Goal: Transaction & Acquisition: Book appointment/travel/reservation

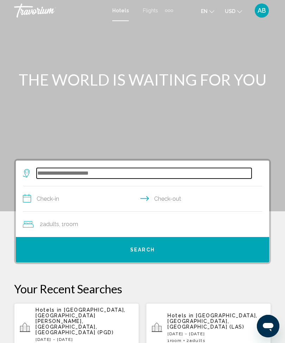
click at [87, 174] on input "Search widget" at bounding box center [144, 173] width 215 height 11
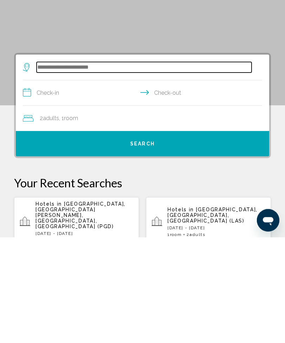
scroll to position [23, 0]
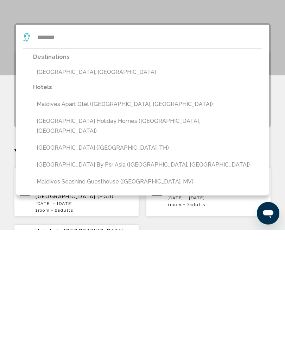
click at [88, 179] on button "[GEOGRAPHIC_DATA], [GEOGRAPHIC_DATA]" at bounding box center [147, 185] width 229 height 13
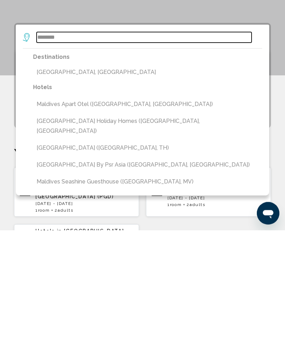
type input "**********"
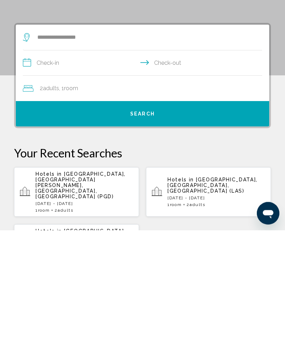
click at [26, 163] on input "**********" at bounding box center [144, 176] width 242 height 27
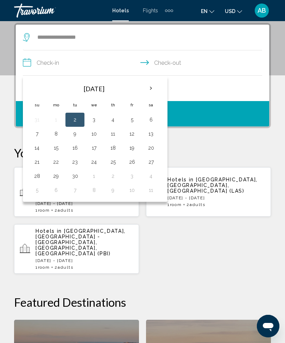
click at [147, 89] on th "Next month" at bounding box center [151, 88] width 19 height 15
click at [150, 86] on th "Next month" at bounding box center [151, 88] width 19 height 15
click at [147, 91] on th "Next month" at bounding box center [151, 88] width 19 height 15
click at [151, 96] on th "Next month" at bounding box center [151, 88] width 19 height 15
click at [152, 94] on th "Next month" at bounding box center [151, 88] width 19 height 15
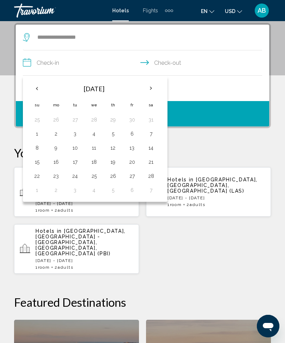
click at [152, 89] on th "Next month" at bounding box center [151, 88] width 19 height 15
click at [154, 89] on th "Next month" at bounding box center [151, 88] width 19 height 15
click at [151, 89] on th "Next month" at bounding box center [151, 88] width 19 height 15
click at [39, 133] on button "3" at bounding box center [36, 134] width 11 height 10
click at [130, 134] on button "8" at bounding box center [131, 134] width 11 height 10
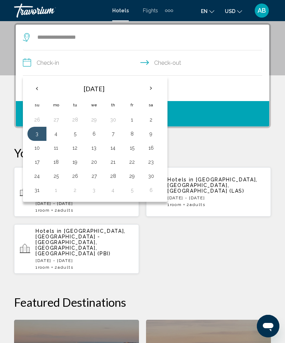
type input "**********"
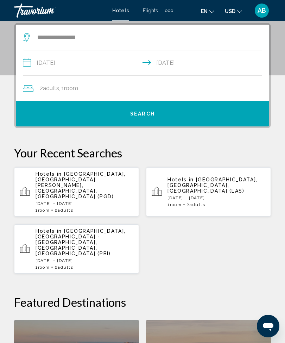
click at [159, 117] on button "Search" at bounding box center [143, 113] width 254 height 25
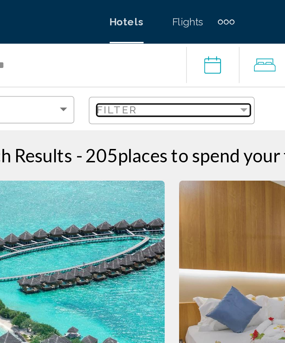
click at [176, 53] on div "Filter" at bounding box center [178, 54] width 4 height 2
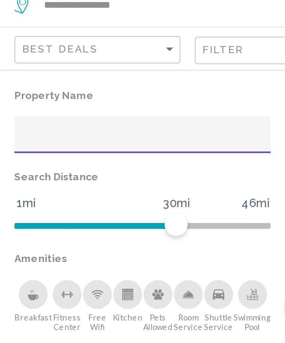
click at [70, 95] on input "Hotel Filters" at bounding box center [77, 98] width 118 height 6
click at [77, 95] on input "Hotel Filters" at bounding box center [77, 98] width 118 height 6
click at [47, 95] on input "Hotel Filters" at bounding box center [77, 98] width 118 height 6
type input "*********"
click at [41, 95] on input "*********" at bounding box center [77, 98] width 118 height 6
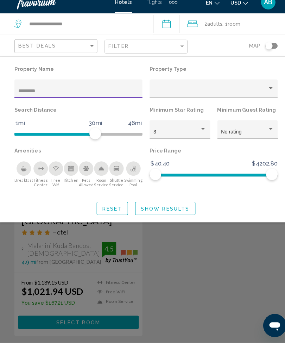
type input "********"
click at [164, 214] on div "Property Name ******** Property Type Search Distance 1mi 46mi 30mi Minimum Star…" at bounding box center [142, 144] width 285 height 162
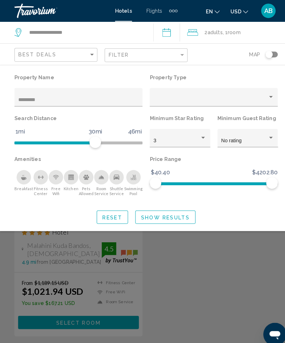
click at [164, 205] on button "Show Results" at bounding box center [161, 211] width 59 height 13
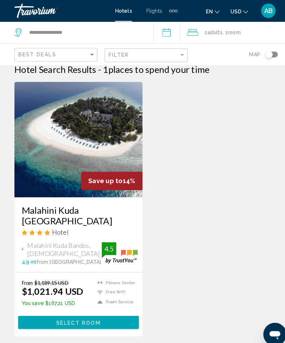
scroll to position [10, 0]
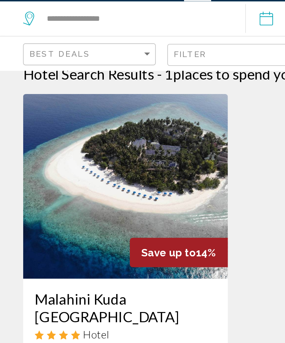
click at [97, 101] on img "Main content" at bounding box center [76, 134] width 125 height 113
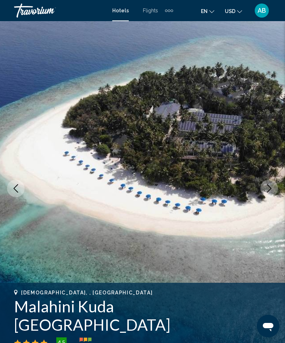
click at [272, 190] on icon "Next image" at bounding box center [269, 188] width 8 height 8
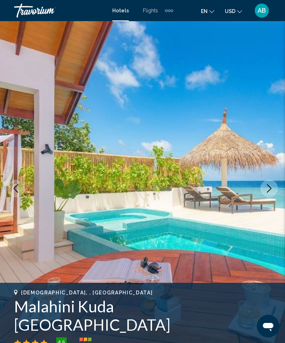
click at [273, 186] on icon "Next image" at bounding box center [269, 188] width 8 height 8
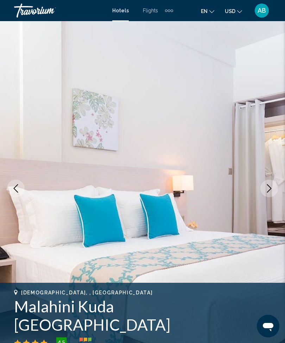
click at [269, 188] on icon "Next image" at bounding box center [269, 188] width 8 height 8
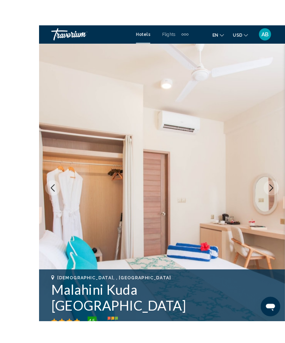
scroll to position [6, 0]
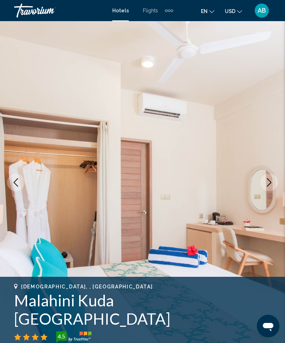
click at [273, 188] on button "Next image" at bounding box center [270, 183] width 18 height 18
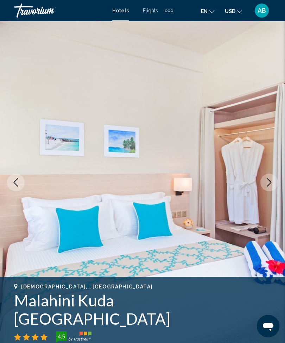
click at [273, 182] on icon "Next image" at bounding box center [269, 182] width 8 height 8
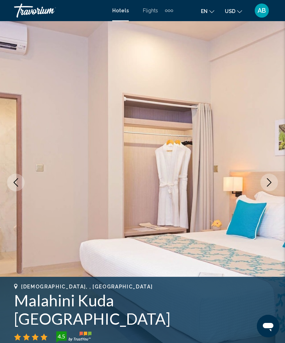
click at [268, 190] on button "Next image" at bounding box center [270, 183] width 18 height 18
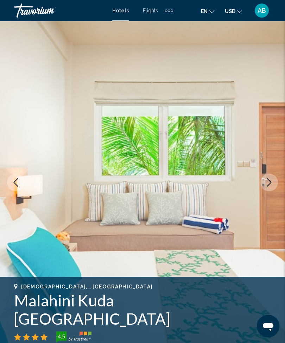
click at [272, 182] on icon "Next image" at bounding box center [269, 182] width 8 height 8
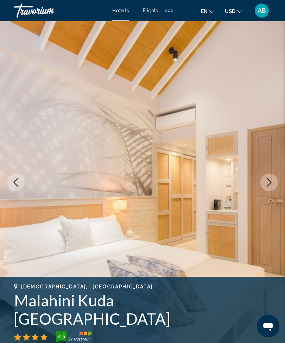
click at [271, 186] on icon "Next image" at bounding box center [269, 182] width 8 height 8
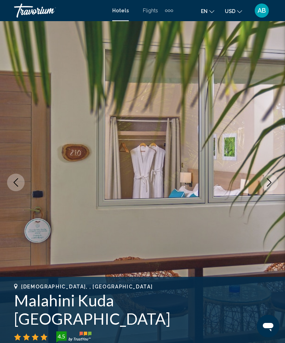
click at [270, 185] on icon "Next image" at bounding box center [269, 182] width 8 height 8
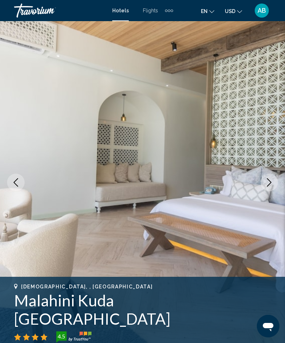
click at [275, 182] on button "Next image" at bounding box center [270, 183] width 18 height 18
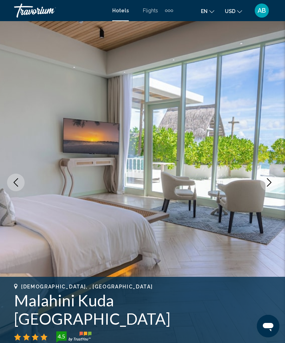
click at [269, 184] on icon "Next image" at bounding box center [269, 182] width 8 height 8
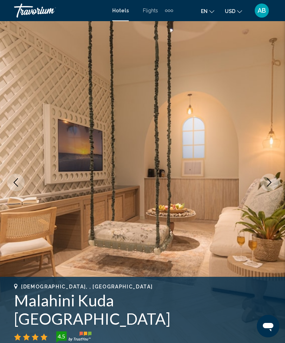
click at [271, 184] on icon "Next image" at bounding box center [269, 182] width 8 height 8
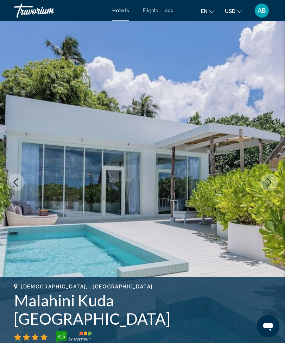
click at [271, 181] on icon "Next image" at bounding box center [269, 182] width 5 height 8
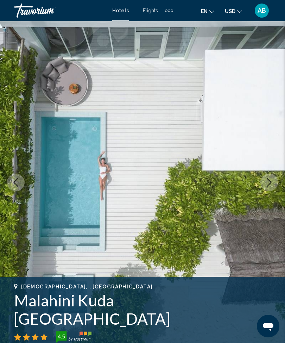
click at [268, 188] on button "Next image" at bounding box center [270, 183] width 18 height 18
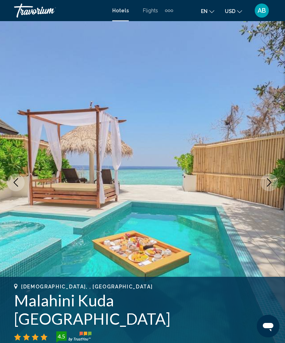
click at [262, 187] on button "Next image" at bounding box center [270, 183] width 18 height 18
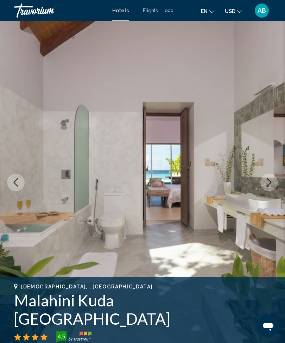
click at [271, 186] on icon "Next image" at bounding box center [269, 182] width 8 height 8
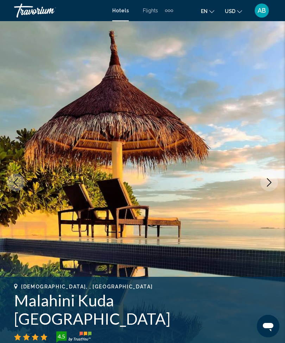
click at [269, 183] on icon "Next image" at bounding box center [269, 182] width 8 height 8
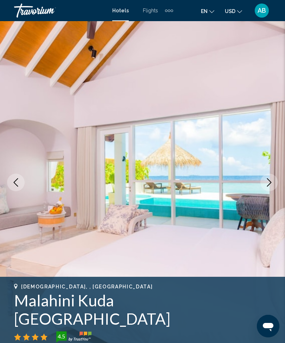
click at [268, 186] on icon "Next image" at bounding box center [269, 182] width 5 height 8
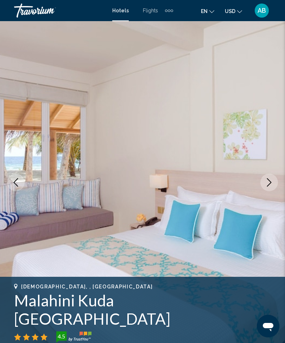
click at [267, 185] on icon "Next image" at bounding box center [269, 182] width 8 height 8
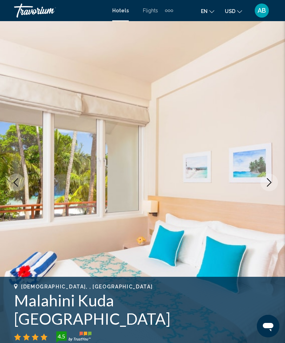
click at [271, 183] on icon "Next image" at bounding box center [269, 182] width 8 height 8
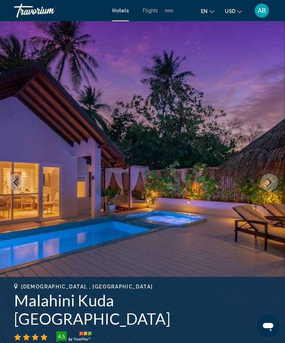
click at [268, 186] on icon "Next image" at bounding box center [269, 182] width 5 height 8
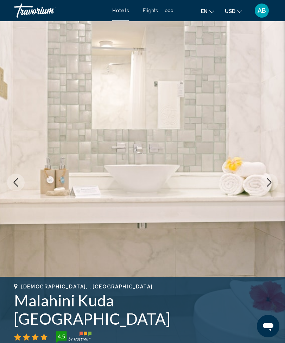
click at [270, 184] on icon "Next image" at bounding box center [269, 182] width 8 height 8
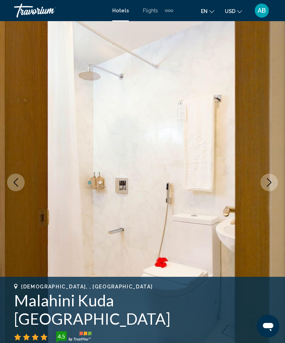
click at [268, 185] on icon "Next image" at bounding box center [269, 182] width 8 height 8
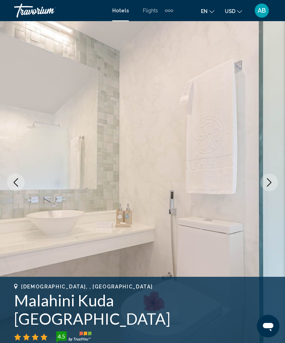
click at [267, 184] on icon "Next image" at bounding box center [269, 182] width 8 height 8
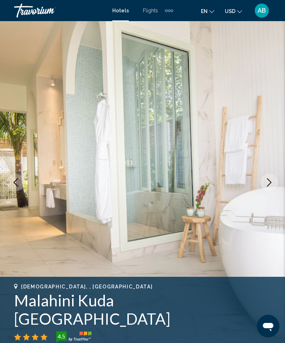
click at [266, 183] on icon "Next image" at bounding box center [269, 182] width 8 height 8
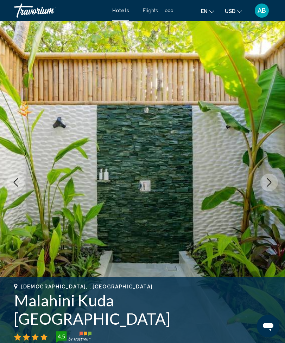
click at [265, 184] on icon "Next image" at bounding box center [269, 182] width 8 height 8
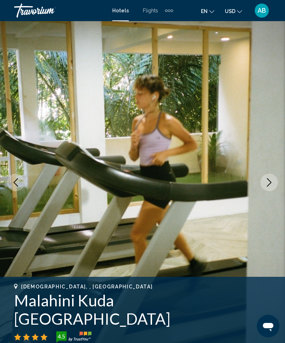
click at [271, 184] on icon "Next image" at bounding box center [269, 182] width 8 height 8
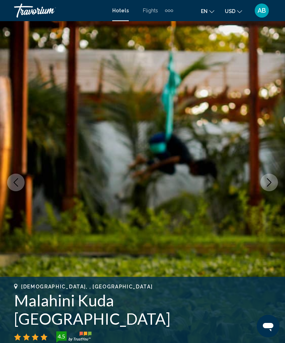
click at [267, 185] on icon "Next image" at bounding box center [269, 182] width 8 height 8
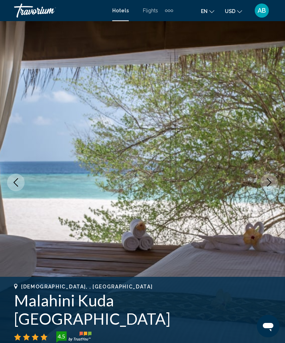
click at [267, 186] on icon "Next image" at bounding box center [269, 182] width 8 height 8
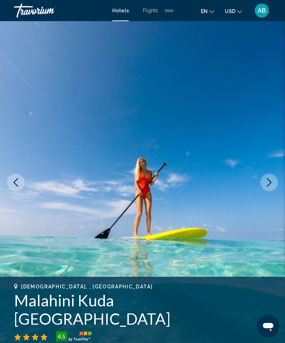
click at [271, 185] on icon "Next image" at bounding box center [269, 182] width 8 height 8
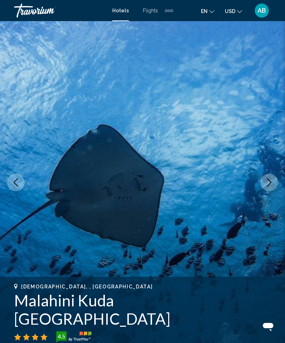
click at [270, 183] on icon "Next image" at bounding box center [269, 182] width 8 height 8
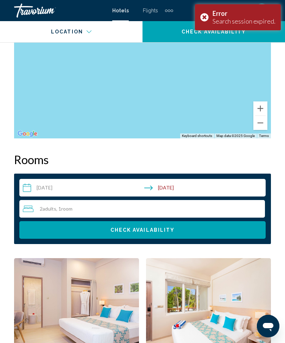
scroll to position [997, 0]
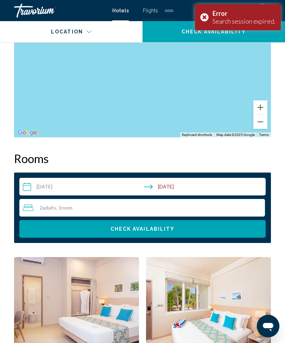
click at [207, 18] on div "Error Search session expired." at bounding box center [238, 17] width 86 height 26
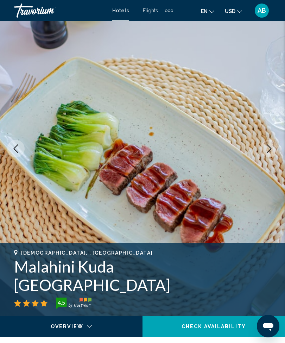
scroll to position [0, 0]
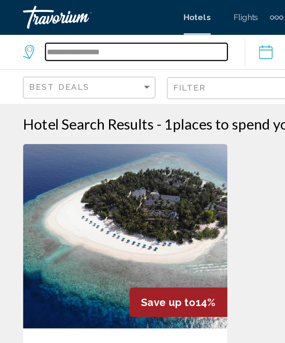
click at [83, 34] on input "**********" at bounding box center [83, 31] width 111 height 11
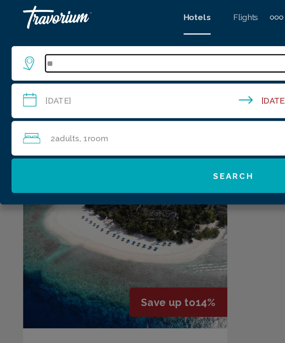
type input "*"
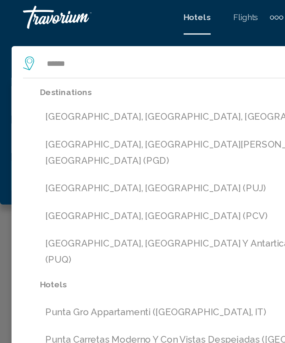
click at [123, 87] on button "[GEOGRAPHIC_DATA], [GEOGRAPHIC_DATA][PERSON_NAME], [GEOGRAPHIC_DATA], [GEOGRAPH…" at bounding box center [147, 93] width 247 height 23
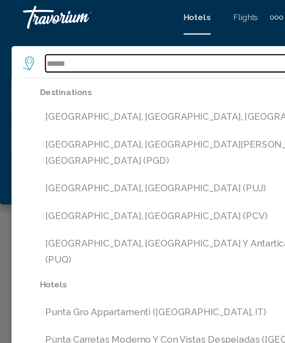
type input "**********"
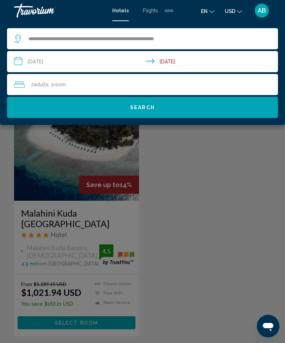
click at [15, 68] on input "**********" at bounding box center [144, 62] width 274 height 23
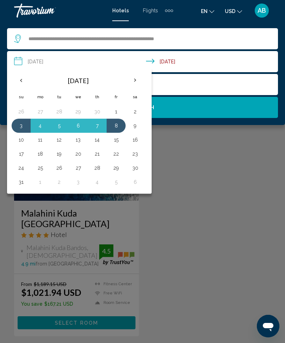
click at [21, 82] on th "Previous month" at bounding box center [21, 80] width 19 height 15
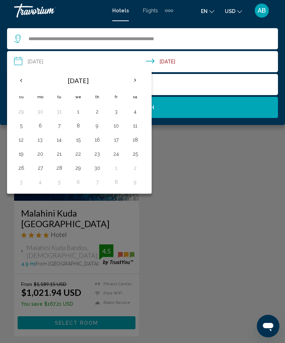
click at [22, 87] on th "Previous month" at bounding box center [21, 80] width 19 height 15
click at [21, 85] on th "Previous month" at bounding box center [21, 80] width 19 height 15
click at [23, 85] on th "Previous month" at bounding box center [21, 80] width 19 height 15
click at [28, 85] on th "Previous month" at bounding box center [21, 80] width 19 height 15
click at [17, 83] on th "Previous month" at bounding box center [21, 80] width 19 height 15
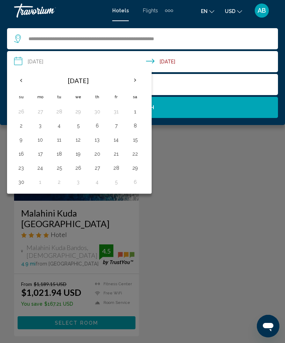
click at [21, 83] on th "Previous month" at bounding box center [21, 80] width 19 height 15
click at [18, 87] on th "Previous month" at bounding box center [21, 80] width 19 height 15
click at [117, 114] on button "5" at bounding box center [116, 112] width 11 height 10
click at [120, 128] on button "12" at bounding box center [116, 126] width 11 height 10
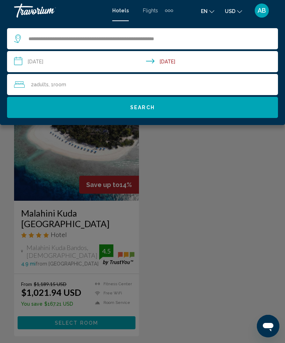
click at [16, 62] on input "**********" at bounding box center [144, 62] width 274 height 23
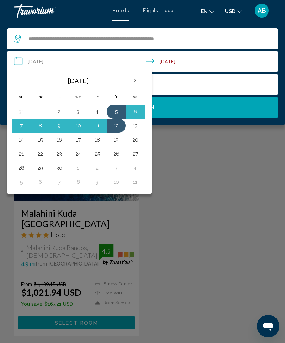
click at [114, 116] on button "5" at bounding box center [116, 112] width 11 height 10
click at [17, 127] on button "7" at bounding box center [20, 126] width 11 height 10
type input "**********"
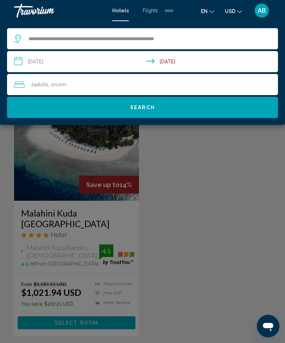
click at [171, 114] on button "Search" at bounding box center [142, 107] width 271 height 21
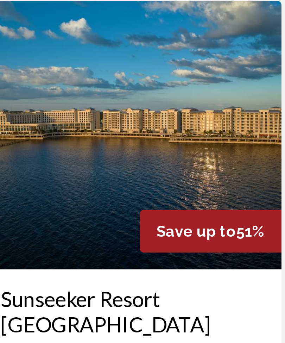
click at [62, 88] on img "Main content" at bounding box center [76, 144] width 125 height 113
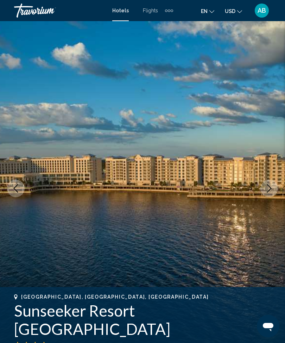
click at [271, 187] on icon "Next image" at bounding box center [269, 188] width 8 height 8
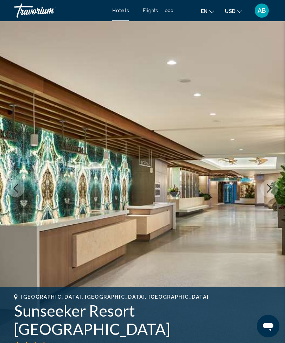
click at [271, 184] on icon "Next image" at bounding box center [269, 188] width 8 height 8
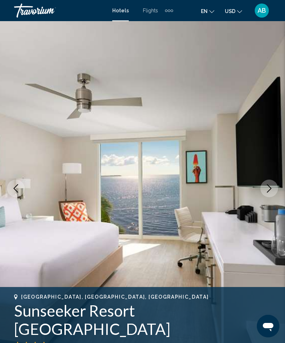
click at [272, 189] on icon "Next image" at bounding box center [269, 188] width 8 height 8
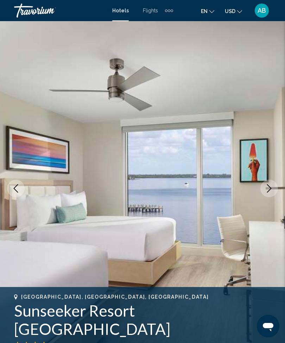
click at [271, 198] on img "Main content" at bounding box center [142, 188] width 285 height 335
click at [268, 189] on icon "Next image" at bounding box center [269, 188] width 8 height 8
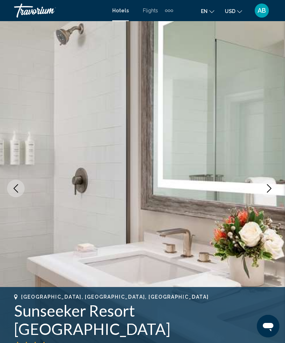
click at [275, 189] on button "Next image" at bounding box center [270, 189] width 18 height 18
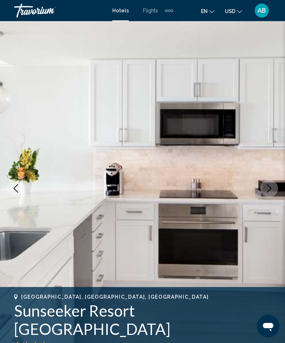
click at [274, 191] on button "Next image" at bounding box center [270, 189] width 18 height 18
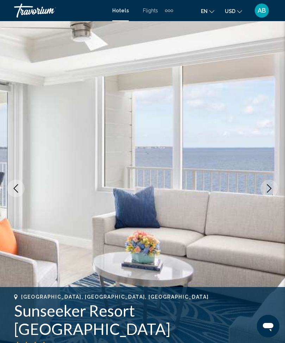
click at [275, 188] on button "Next image" at bounding box center [270, 189] width 18 height 18
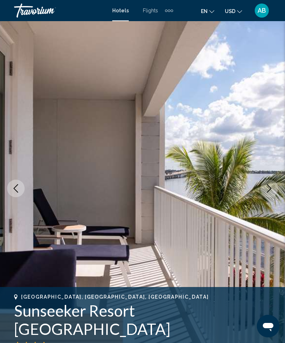
click at [269, 191] on icon "Next image" at bounding box center [269, 188] width 5 height 8
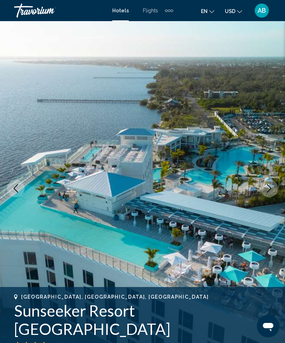
click at [281, 191] on img "Main content" at bounding box center [142, 188] width 285 height 335
click at [269, 193] on button "Next image" at bounding box center [270, 189] width 18 height 18
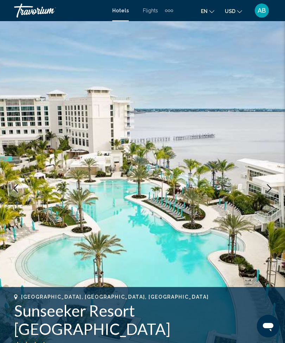
click at [267, 194] on button "Next image" at bounding box center [270, 189] width 18 height 18
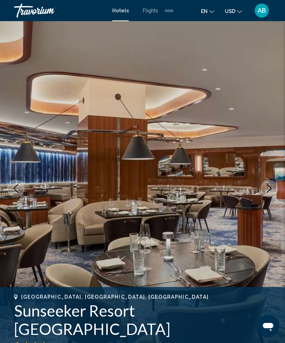
click at [265, 192] on button "Next image" at bounding box center [270, 189] width 18 height 18
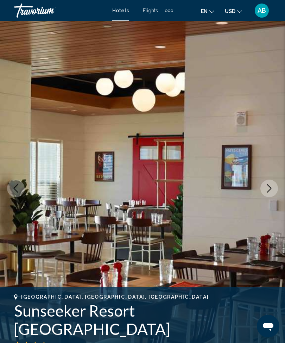
click at [275, 187] on button "Next image" at bounding box center [270, 189] width 18 height 18
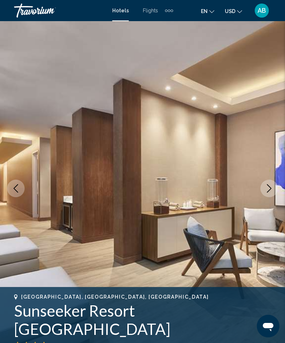
click at [269, 192] on icon "Next image" at bounding box center [269, 188] width 8 height 8
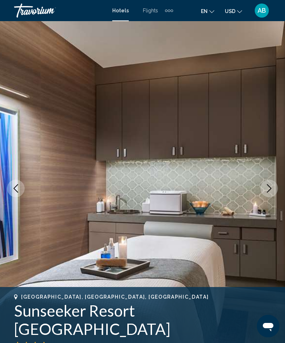
click at [268, 188] on icon "Next image" at bounding box center [269, 188] width 8 height 8
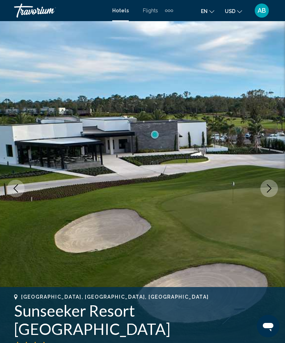
click at [265, 193] on button "Next image" at bounding box center [270, 189] width 18 height 18
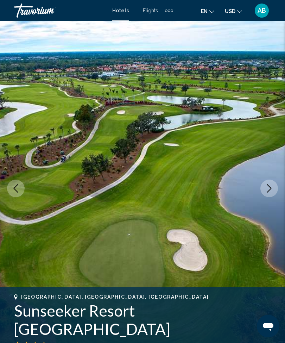
click at [271, 188] on icon "Next image" at bounding box center [269, 188] width 5 height 8
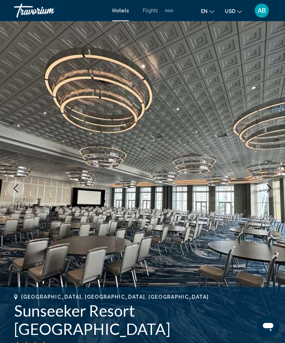
click at [268, 193] on button "Next image" at bounding box center [270, 189] width 18 height 18
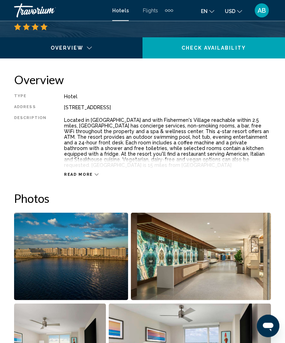
scroll to position [291, 0]
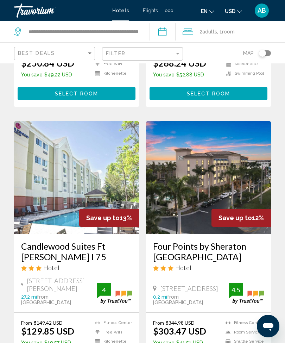
scroll to position [1440, 0]
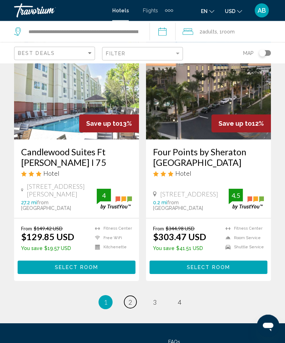
click at [131, 296] on link "page 2" at bounding box center [130, 302] width 12 height 12
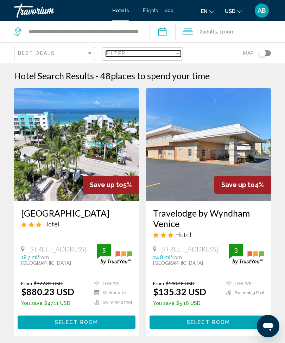
click at [175, 52] on div "Filter" at bounding box center [178, 54] width 6 height 6
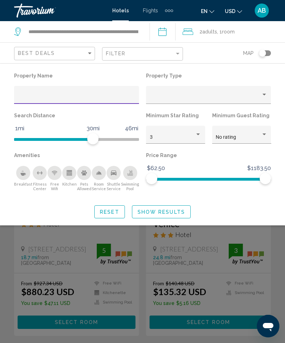
click at [89, 89] on div "Hotel Filters" at bounding box center [76, 95] width 125 height 18
click at [59, 97] on input "Hotel Filters" at bounding box center [77, 98] width 118 height 6
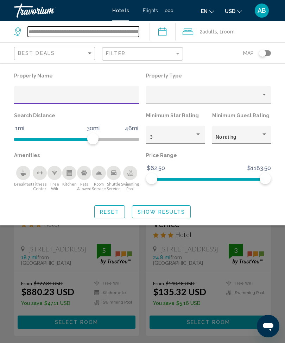
click at [139, 29] on input "**********" at bounding box center [83, 31] width 111 height 11
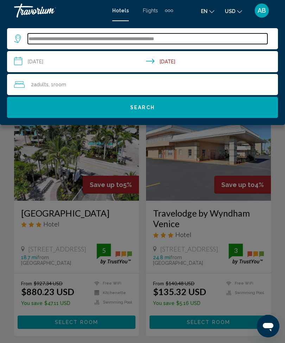
click at [206, 41] on input "**********" at bounding box center [148, 38] width 240 height 11
type input "*****"
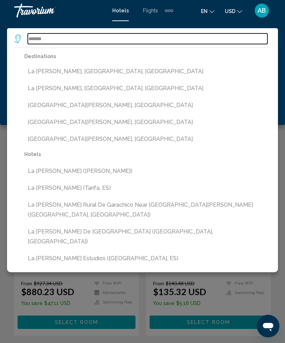
click at [72, 40] on input "*******" at bounding box center [148, 38] width 240 height 11
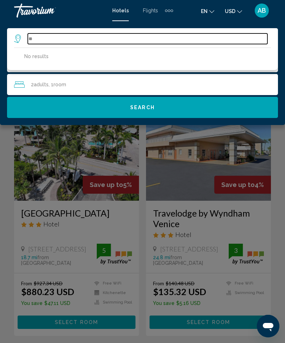
type input "*"
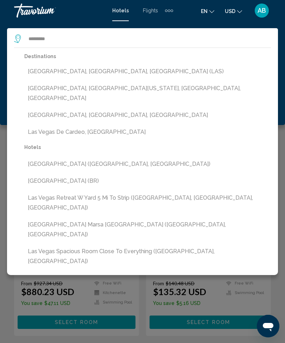
click at [96, 75] on button "[GEOGRAPHIC_DATA], [GEOGRAPHIC_DATA], [GEOGRAPHIC_DATA] (LAS)" at bounding box center [147, 71] width 247 height 13
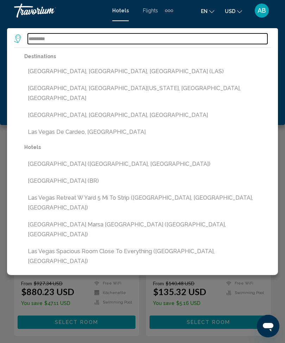
type input "**********"
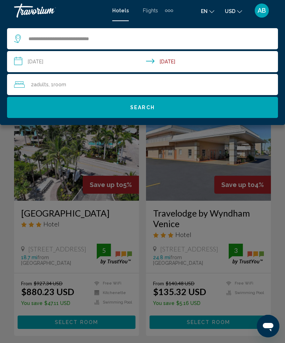
click at [21, 66] on input "**********" at bounding box center [144, 62] width 274 height 23
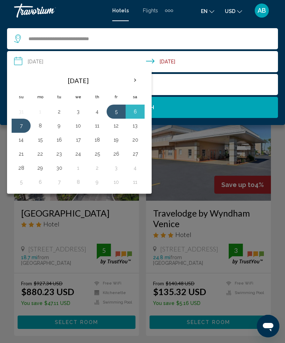
click at [139, 82] on th "Next month" at bounding box center [135, 80] width 19 height 15
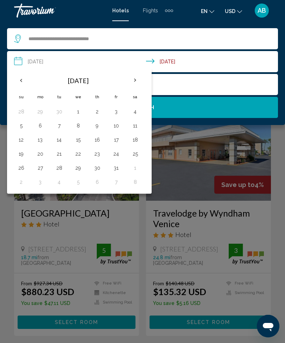
click at [132, 82] on th "Next month" at bounding box center [135, 80] width 19 height 15
click at [43, 168] on button "24" at bounding box center [40, 168] width 11 height 10
click at [97, 172] on button "27" at bounding box center [97, 168] width 11 height 10
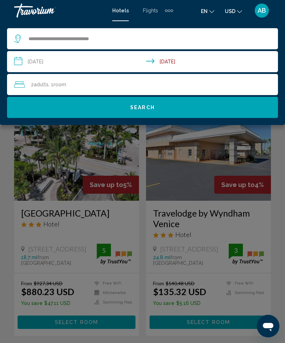
click at [157, 105] on button "Search" at bounding box center [142, 107] width 271 height 21
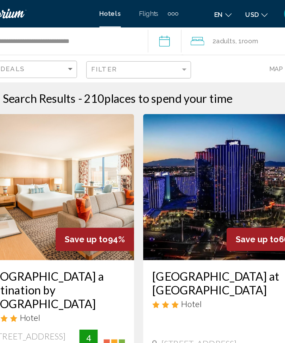
click at [183, 30] on icon "Travelers: 2 adults, 0 children" at bounding box center [188, 31] width 11 height 8
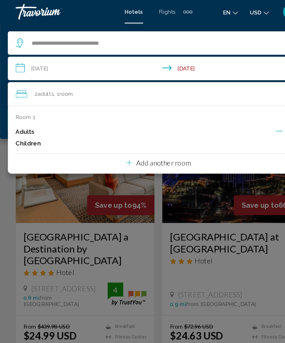
click at [19, 64] on input "**********" at bounding box center [144, 62] width 274 height 23
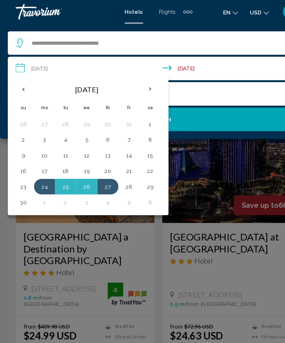
click at [23, 169] on button "23" at bounding box center [20, 168] width 11 height 10
click at [119, 170] on button "28" at bounding box center [116, 168] width 11 height 10
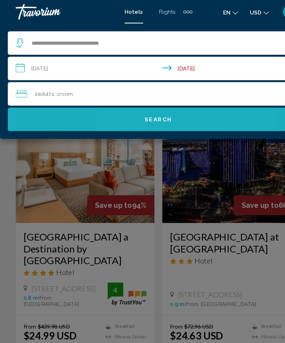
click at [160, 111] on button "Search" at bounding box center [142, 107] width 271 height 21
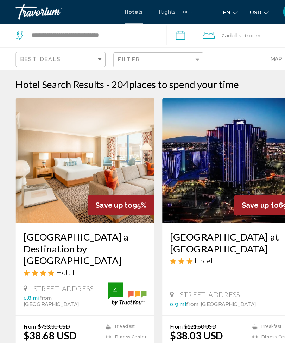
click at [213, 36] on span "2 Adult Adults" at bounding box center [209, 32] width 18 height 10
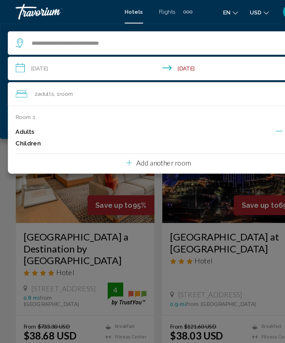
click at [17, 63] on input "**********" at bounding box center [144, 62] width 274 height 23
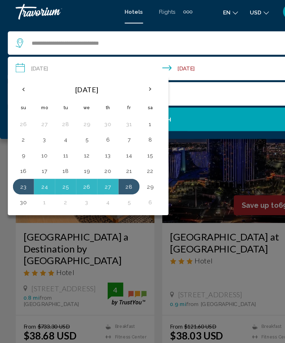
click at [41, 171] on button "24" at bounding box center [40, 168] width 11 height 10
click at [116, 168] on button "28" at bounding box center [116, 168] width 11 height 10
type input "**********"
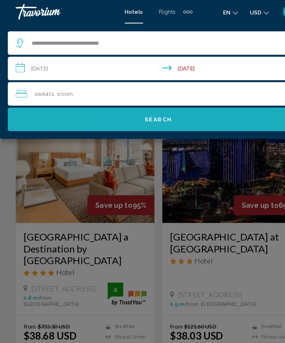
click at [157, 110] on button "Search" at bounding box center [142, 107] width 271 height 21
